Goal: Task Accomplishment & Management: Use online tool/utility

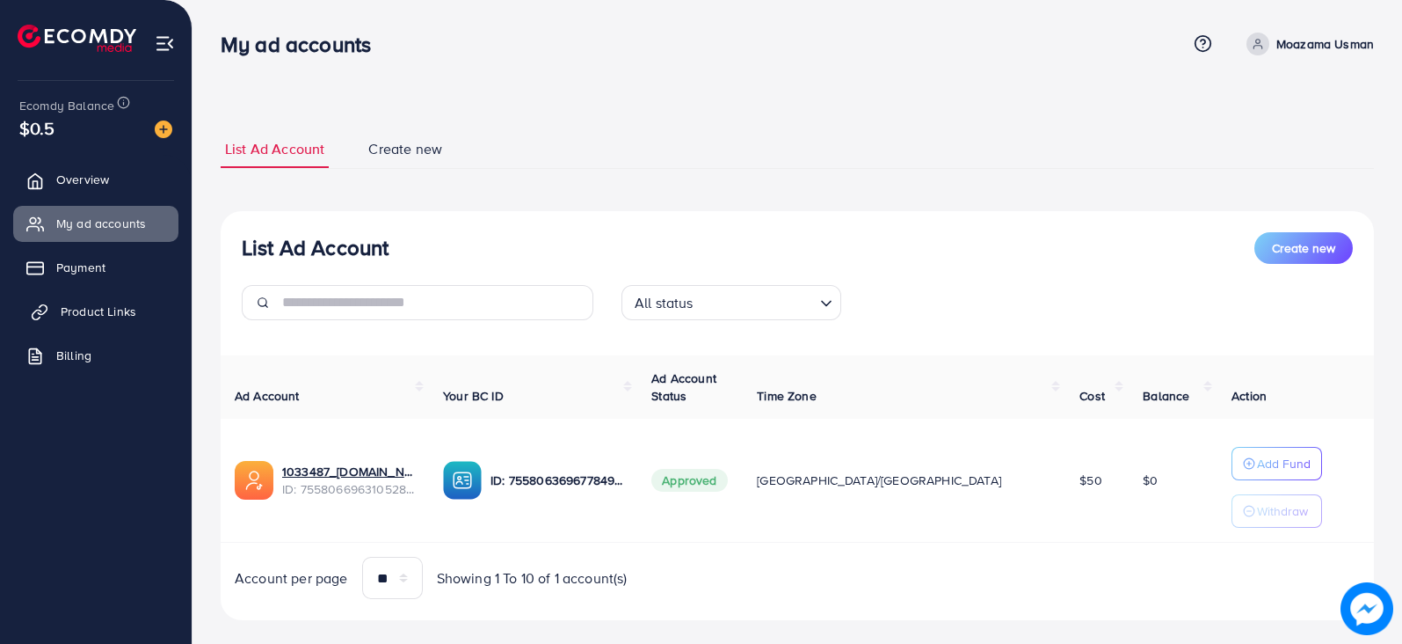
click at [113, 304] on span "Product Links" at bounding box center [99, 311] width 76 height 18
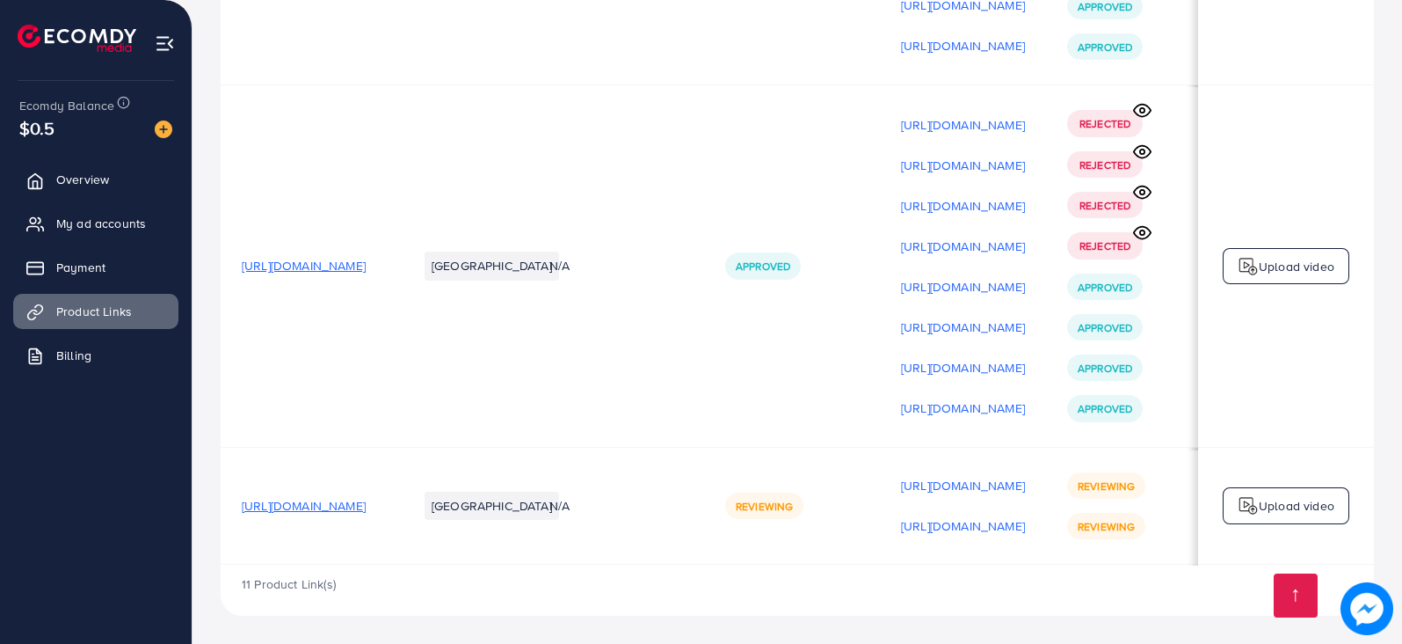
scroll to position [0, 243]
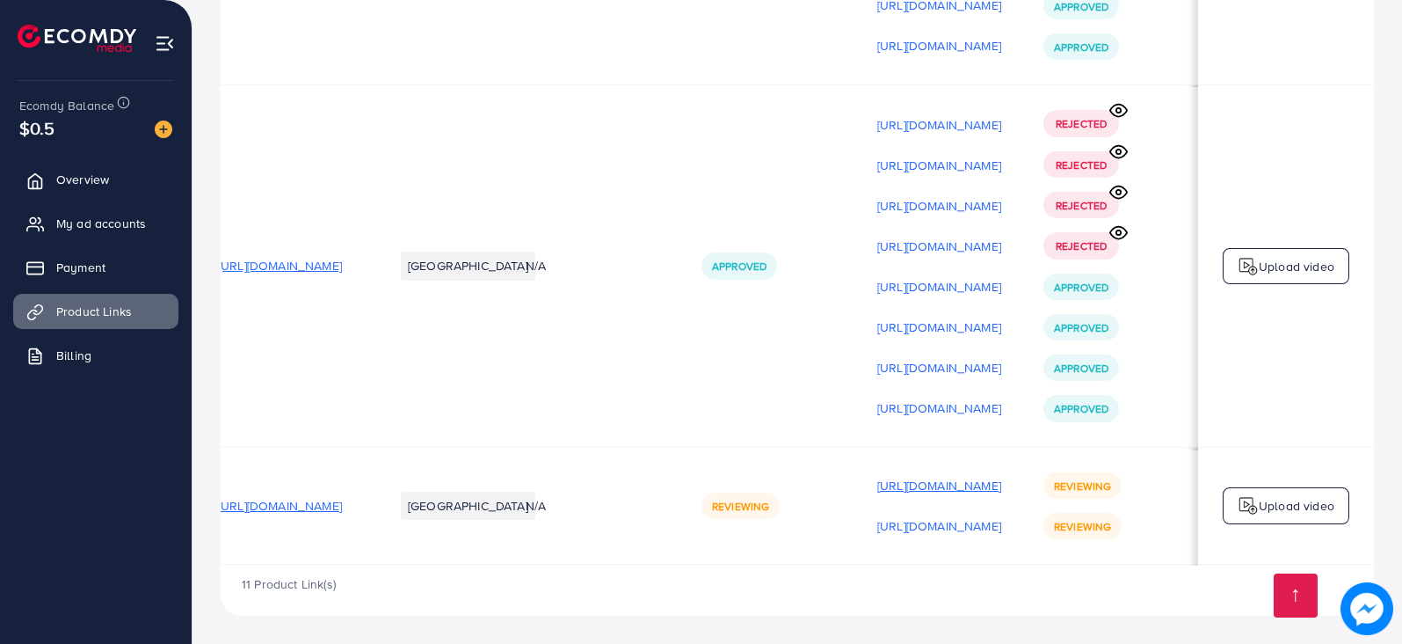
click at [942, 475] on p "[URL][DOMAIN_NAME]" at bounding box center [939, 485] width 124 height 21
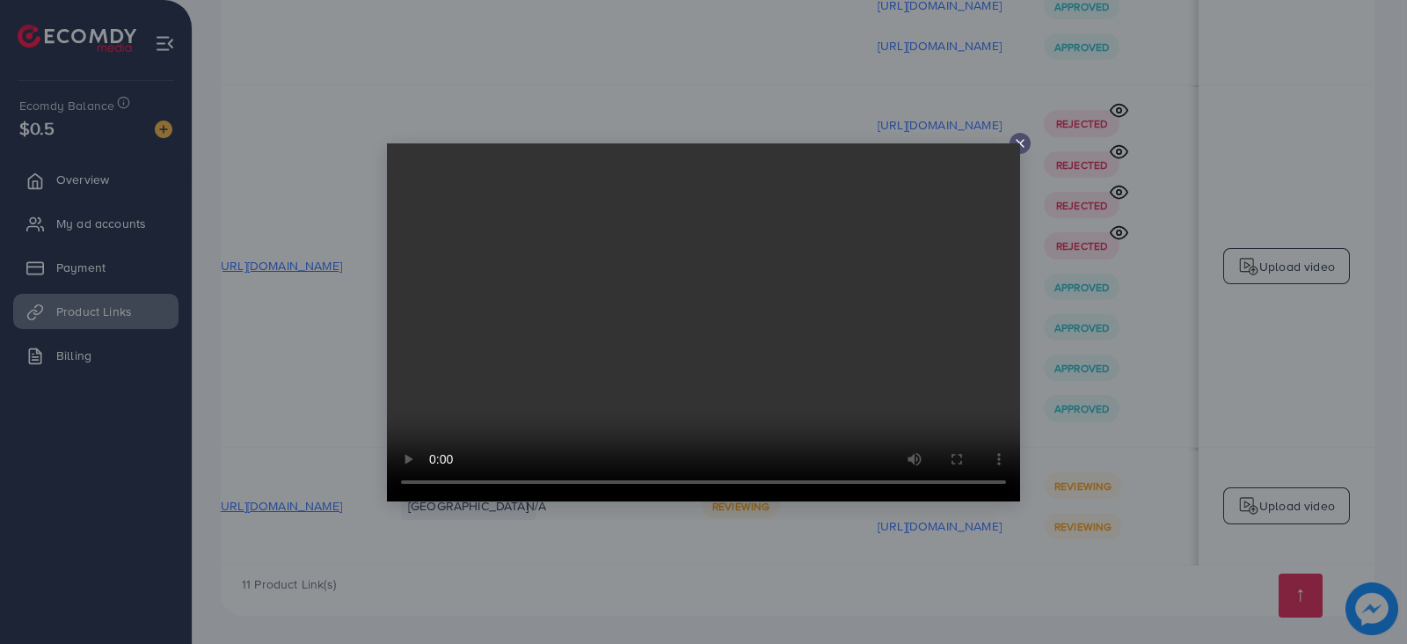
click at [1020, 147] on icon at bounding box center [1020, 143] width 14 height 14
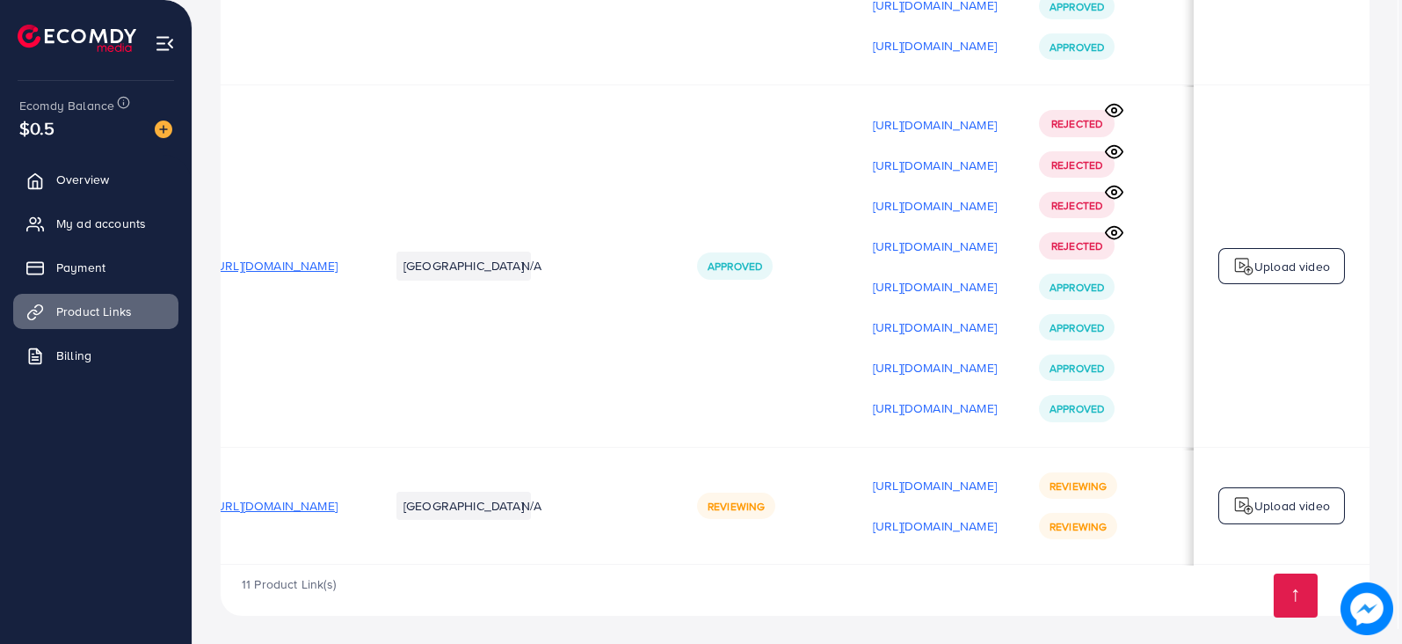
scroll to position [0, 239]
click at [905, 519] on p "https://files.ecomdy.com/videos/11b8f173-1ac0-4c93-abc8-b0b5e18cd466-1760099581…" at bounding box center [939, 525] width 124 height 21
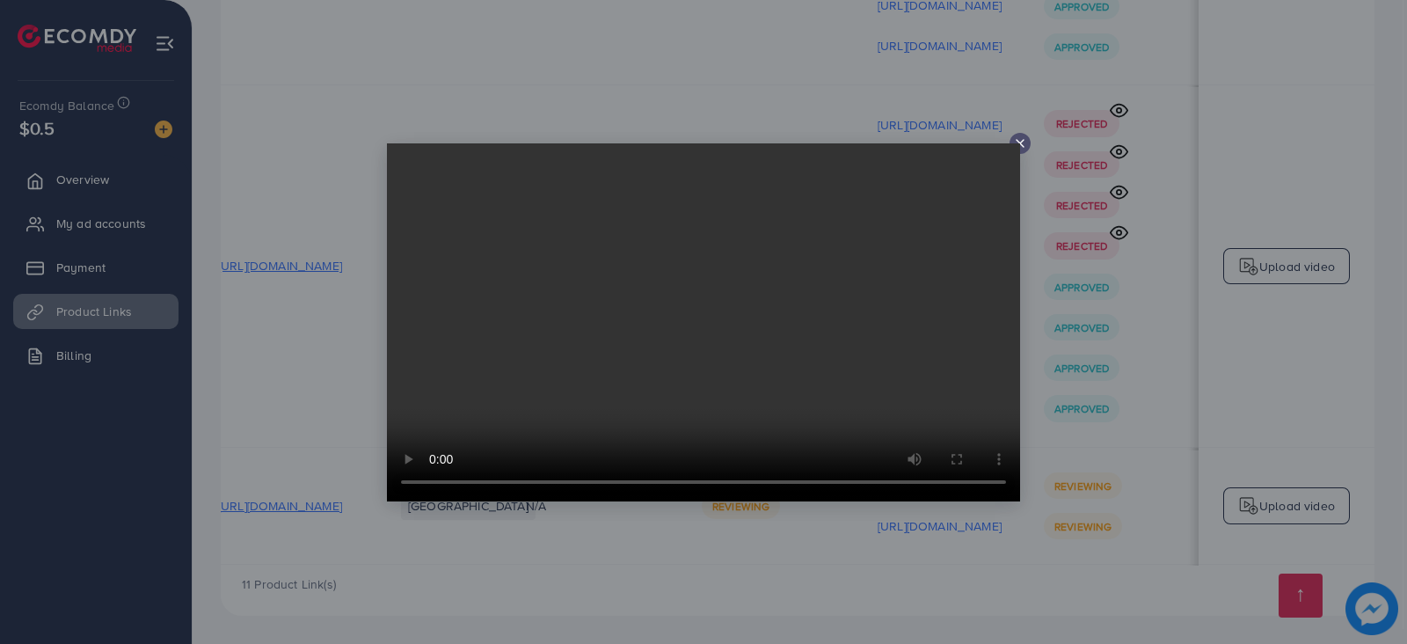
click at [1022, 137] on icon at bounding box center [1020, 143] width 14 height 14
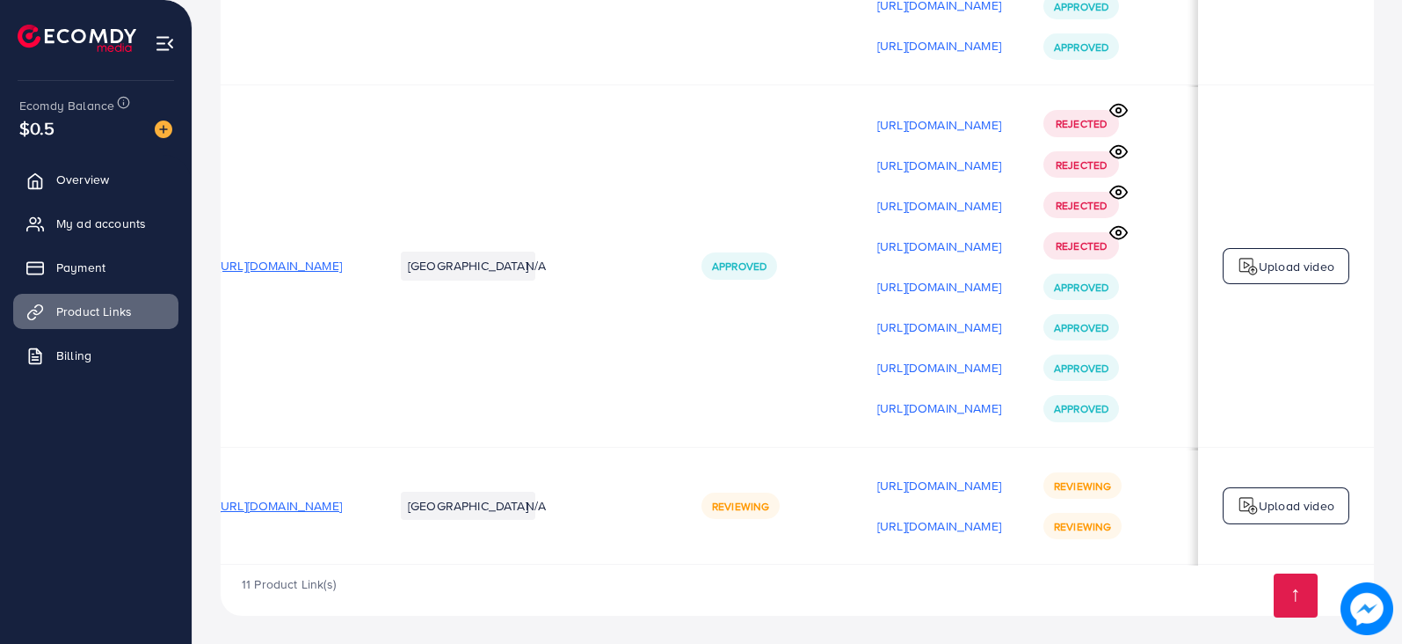
scroll to position [0, 0]
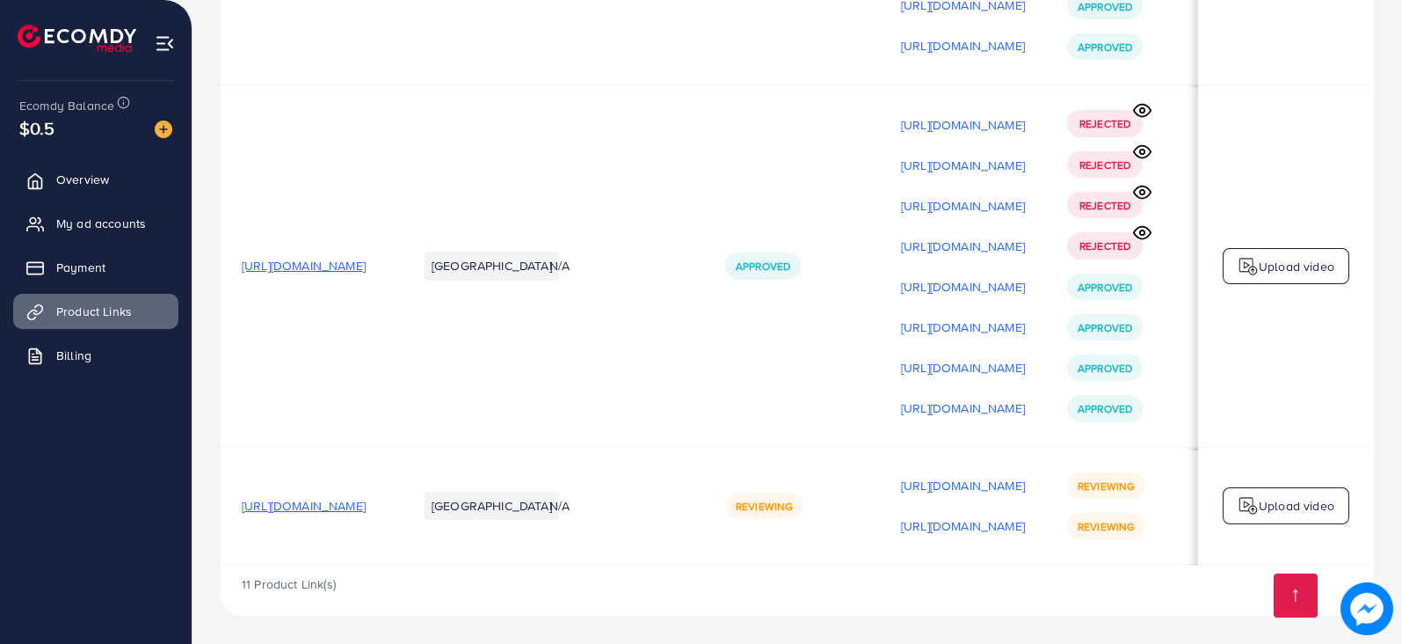
click at [366, 497] on span "https://mous.pk/products/dustproof-ceiling-fan-cover-complete-set?utm_source=co…" at bounding box center [304, 506] width 124 height 18
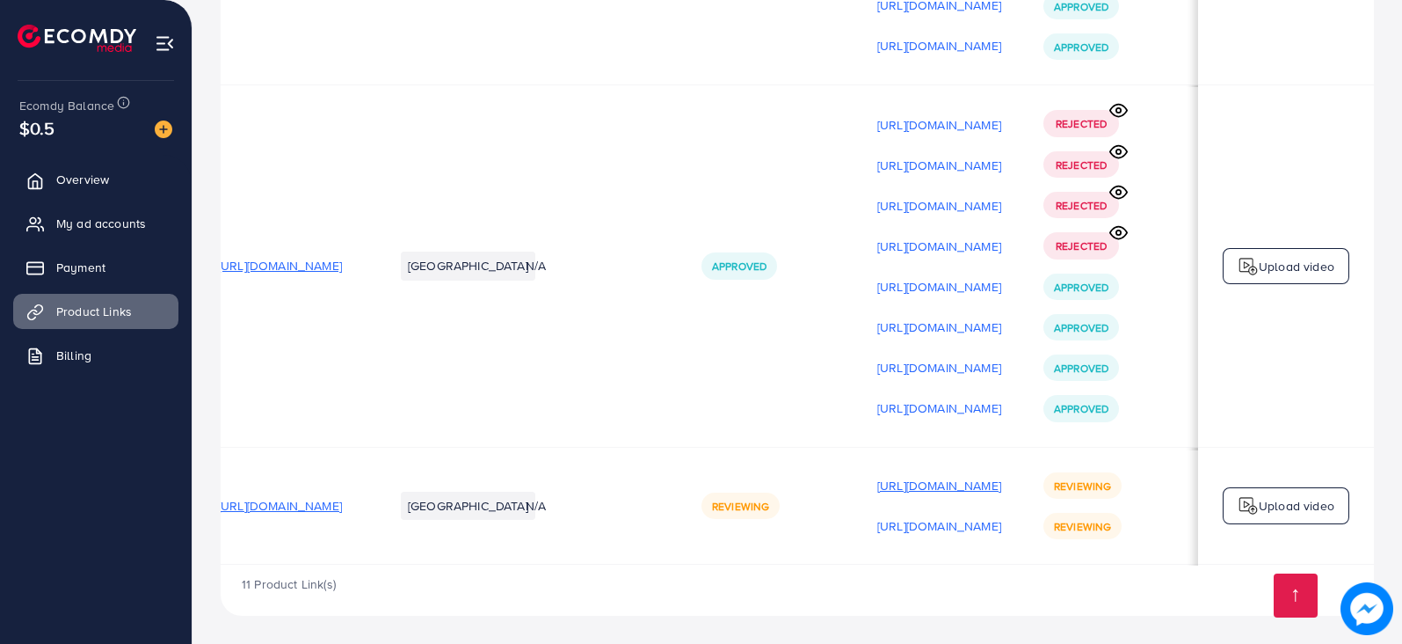
click at [961, 482] on p "https://files.ecomdy.com/videos/d60b49b8-e9e3-4ece-a422-f31d20169163-1760099312…" at bounding box center [939, 485] width 124 height 21
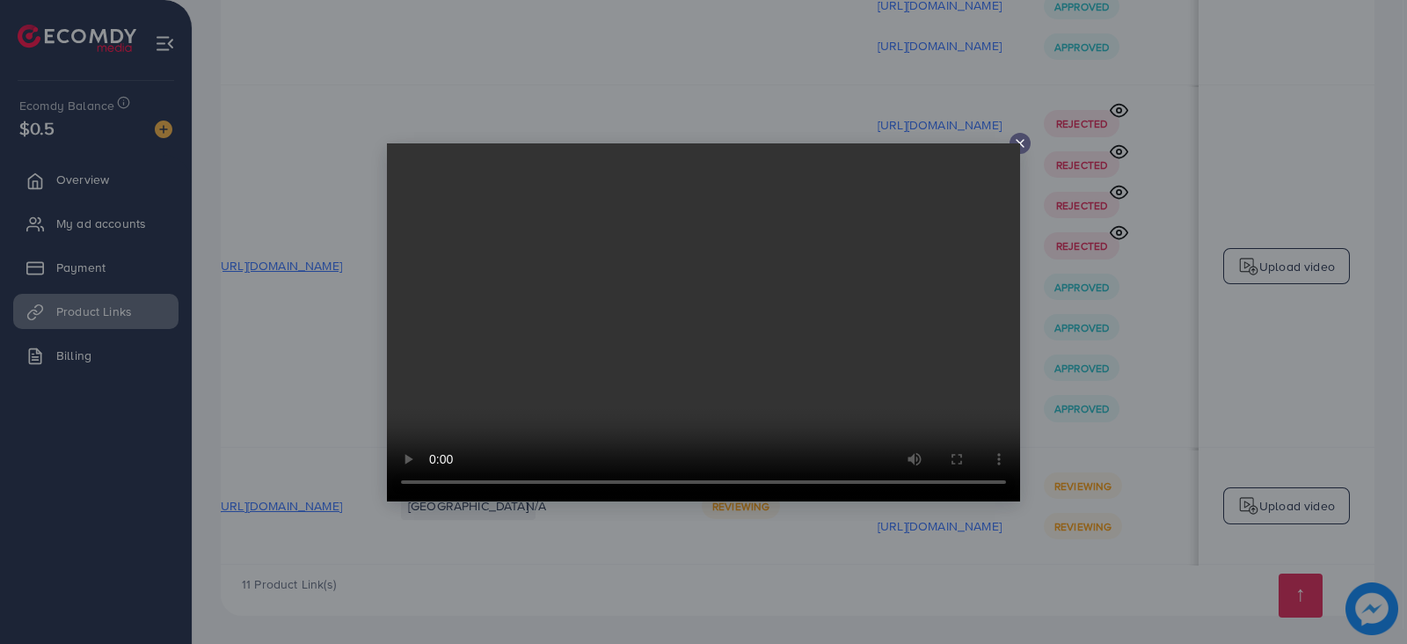
click at [1024, 144] on icon at bounding box center [1020, 143] width 14 height 14
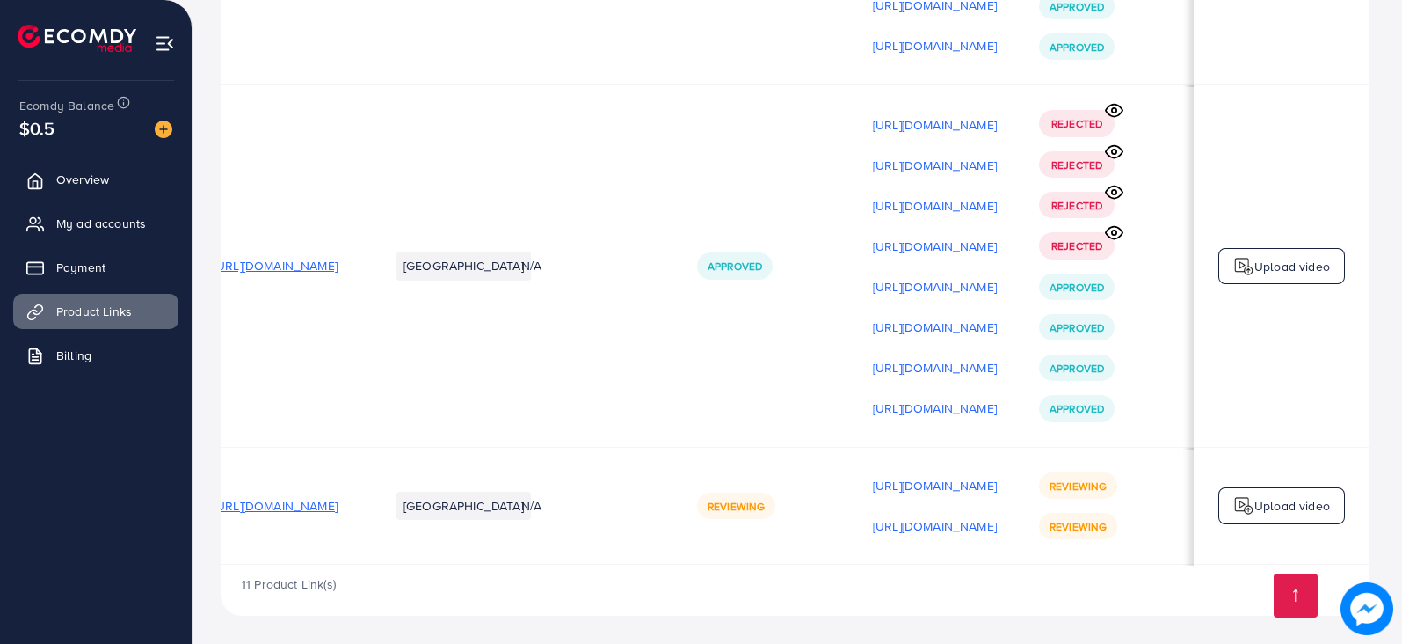
scroll to position [0, 239]
click at [920, 516] on p "https://files.ecomdy.com/videos/11b8f173-1ac0-4c93-abc8-b0b5e18cd466-1760099581…" at bounding box center [939, 525] width 124 height 21
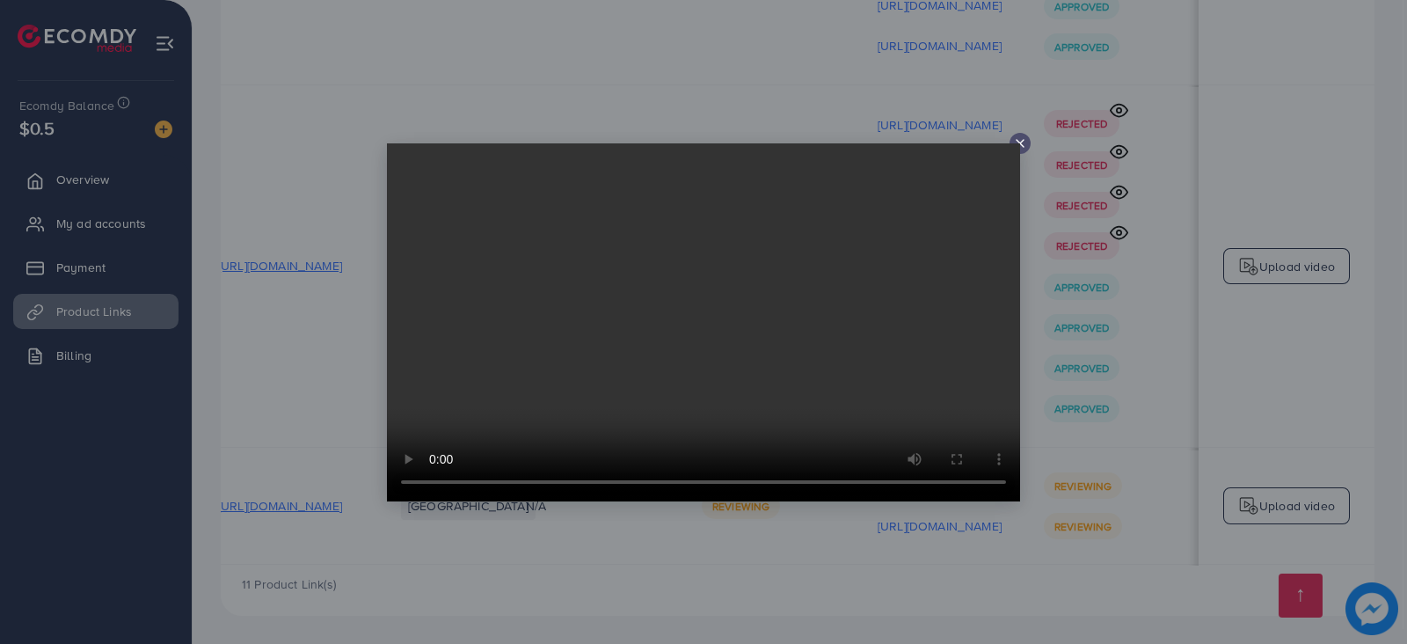
click at [1015, 142] on icon at bounding box center [1020, 143] width 14 height 14
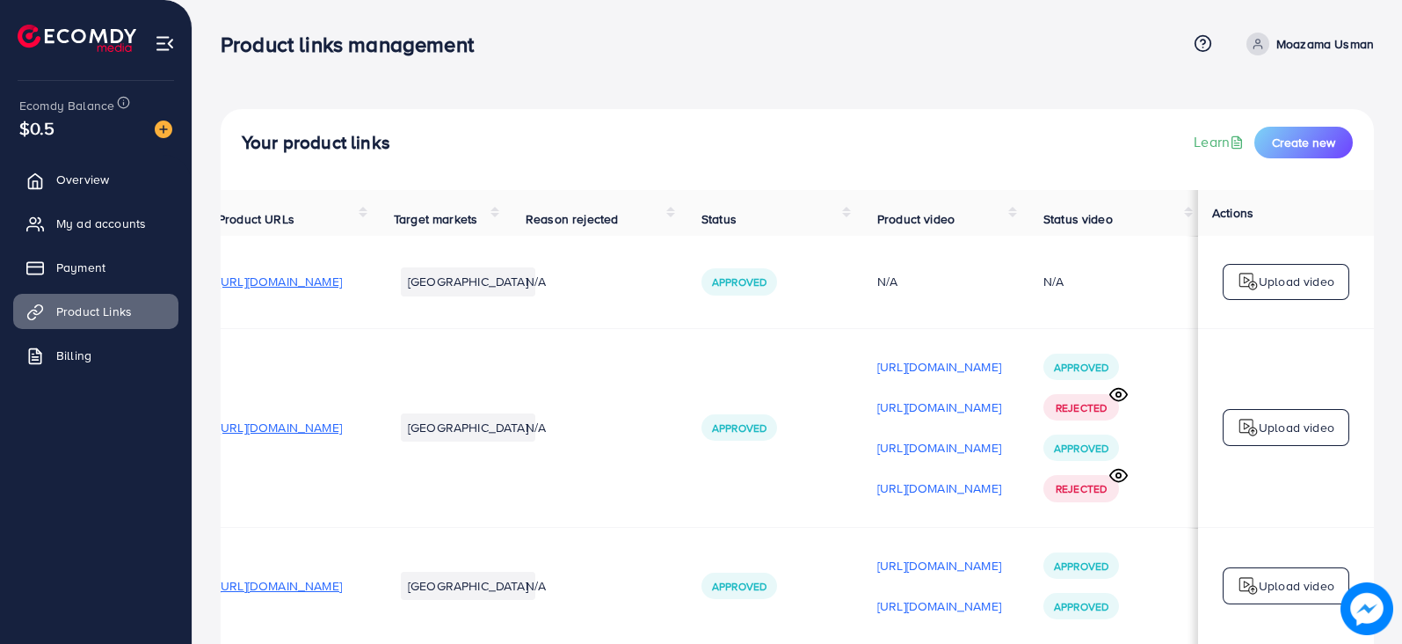
scroll to position [0, 0]
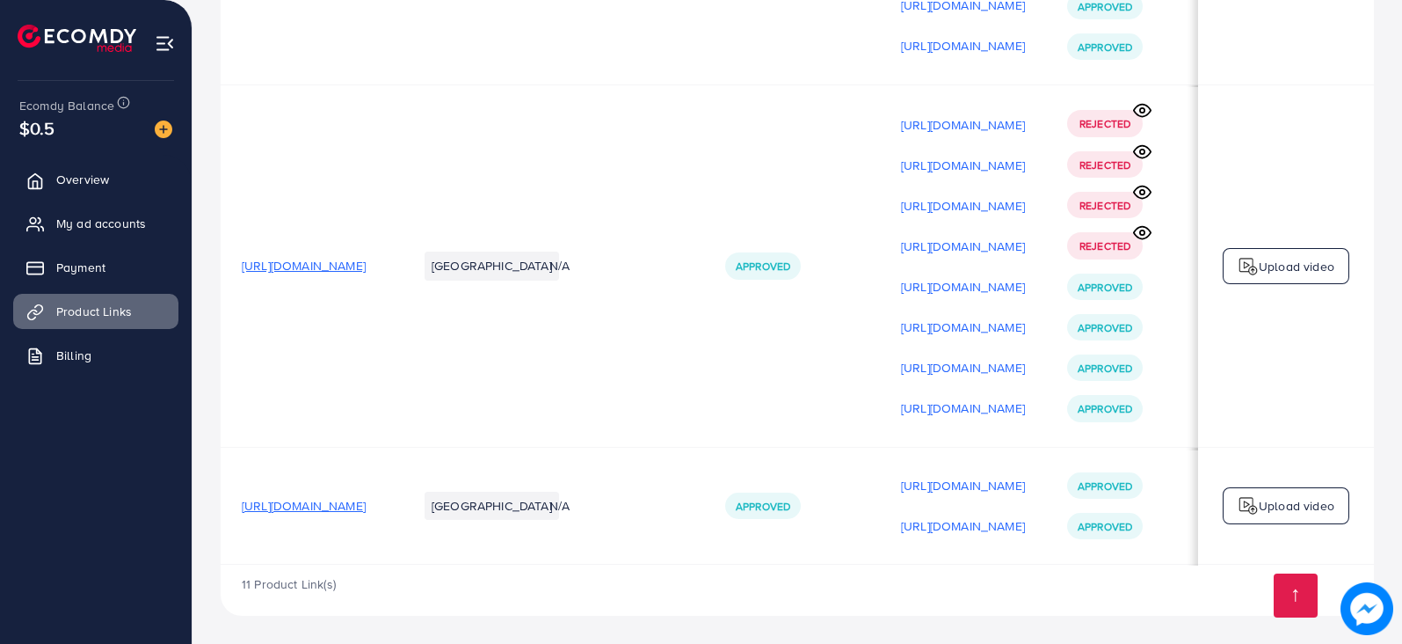
click at [366, 500] on span "[URL][DOMAIN_NAME]" at bounding box center [304, 506] width 124 height 18
